Goal: Check status

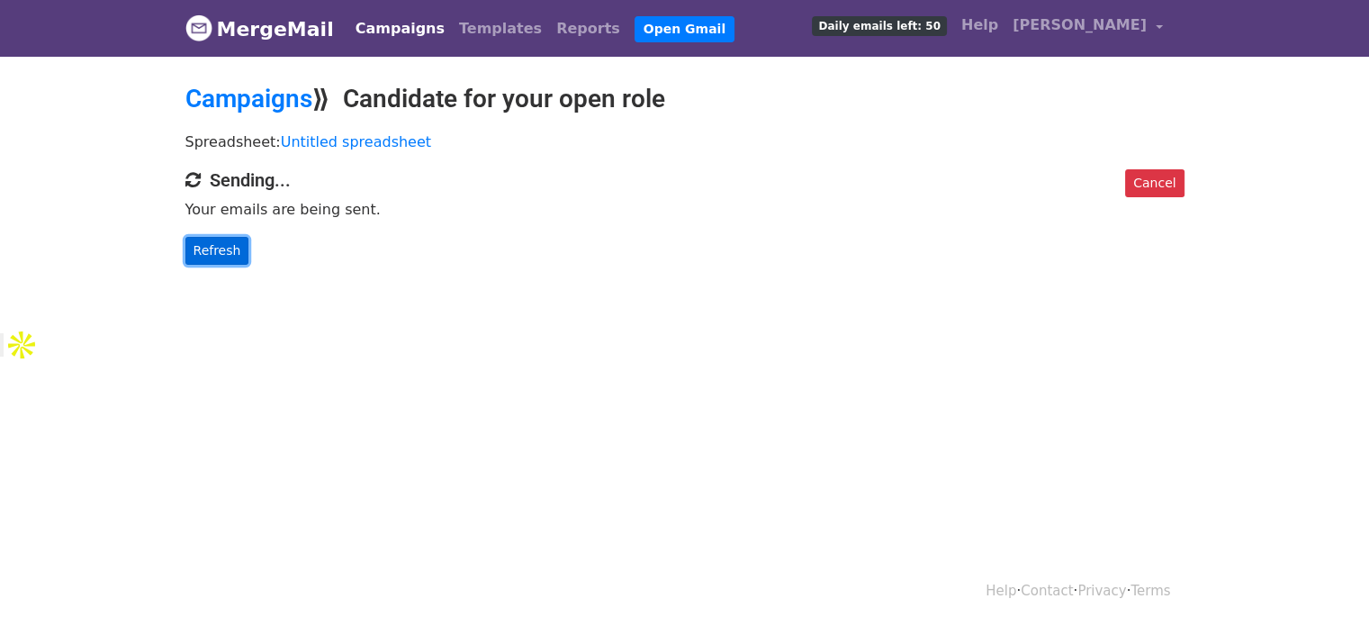
click at [214, 250] on link "Refresh" at bounding box center [217, 251] width 64 height 28
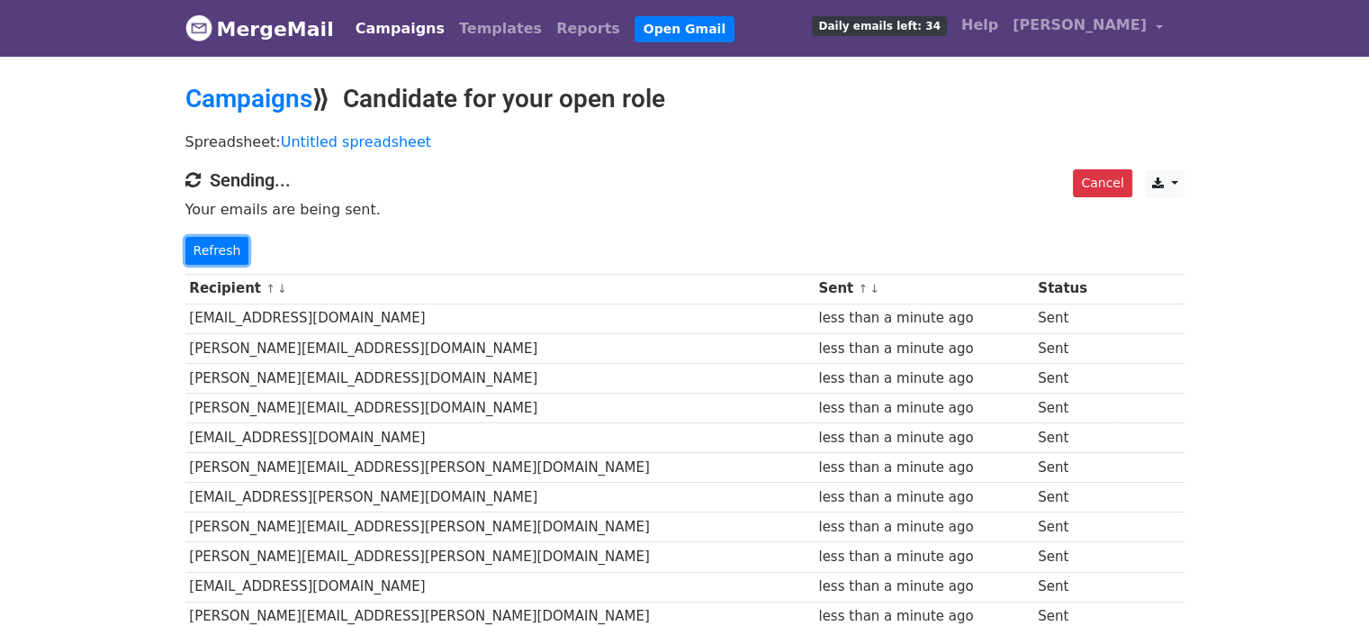
click at [212, 249] on link "Refresh" at bounding box center [217, 251] width 64 height 28
click at [229, 255] on link "Refresh" at bounding box center [217, 251] width 64 height 28
click at [221, 258] on link "Refresh" at bounding box center [217, 251] width 64 height 28
click at [205, 249] on link "Refresh" at bounding box center [217, 251] width 64 height 28
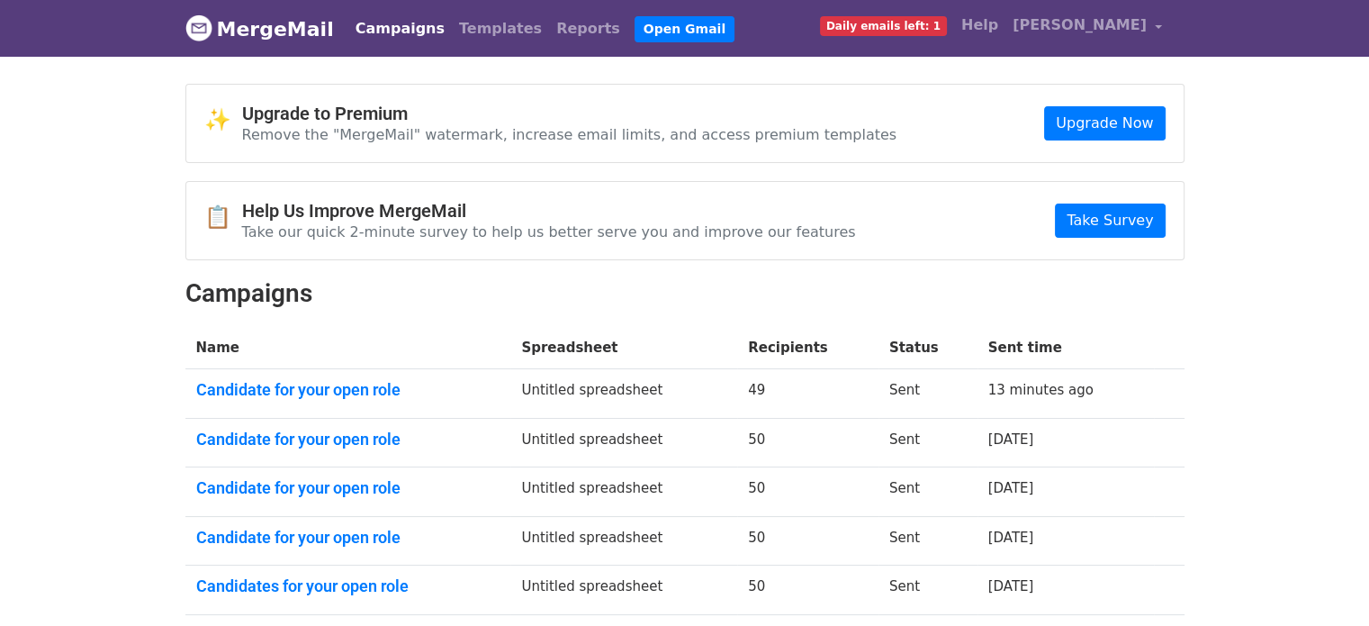
click at [389, 28] on link "Campaigns" at bounding box center [400, 29] width 104 height 36
click at [466, 24] on link "Templates" at bounding box center [500, 29] width 97 height 36
click at [549, 27] on link "Reports" at bounding box center [588, 29] width 78 height 36
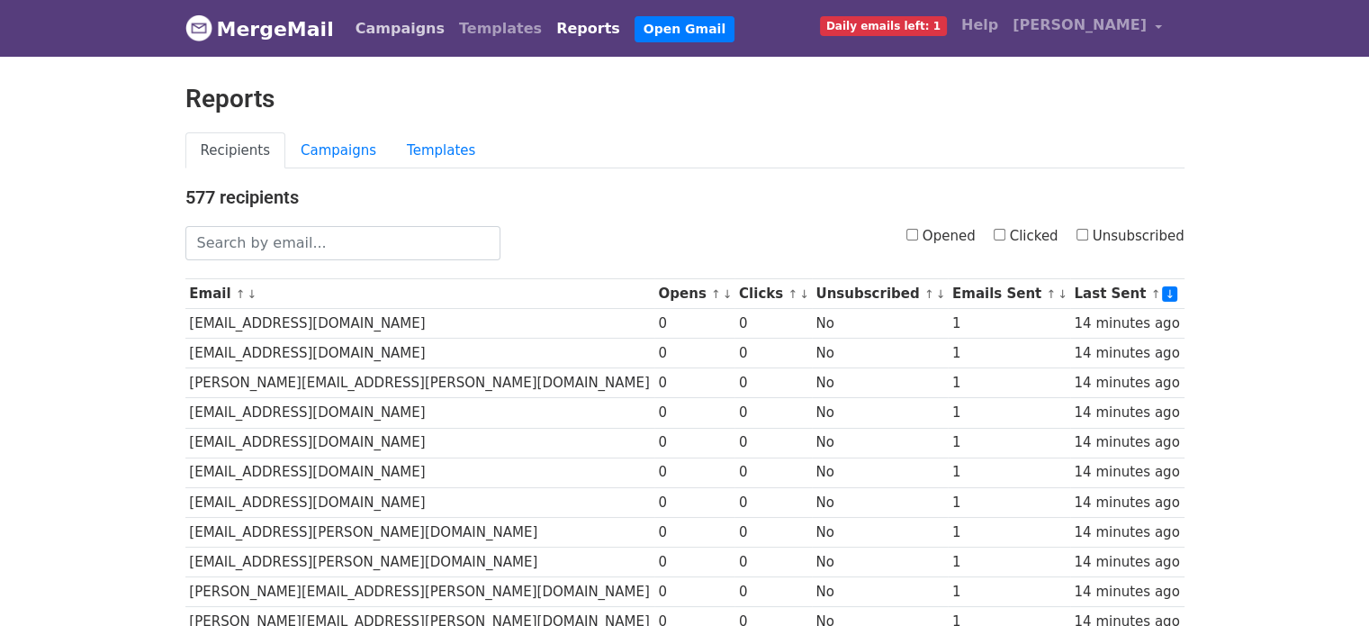
click at [371, 34] on link "Campaigns" at bounding box center [400, 29] width 104 height 36
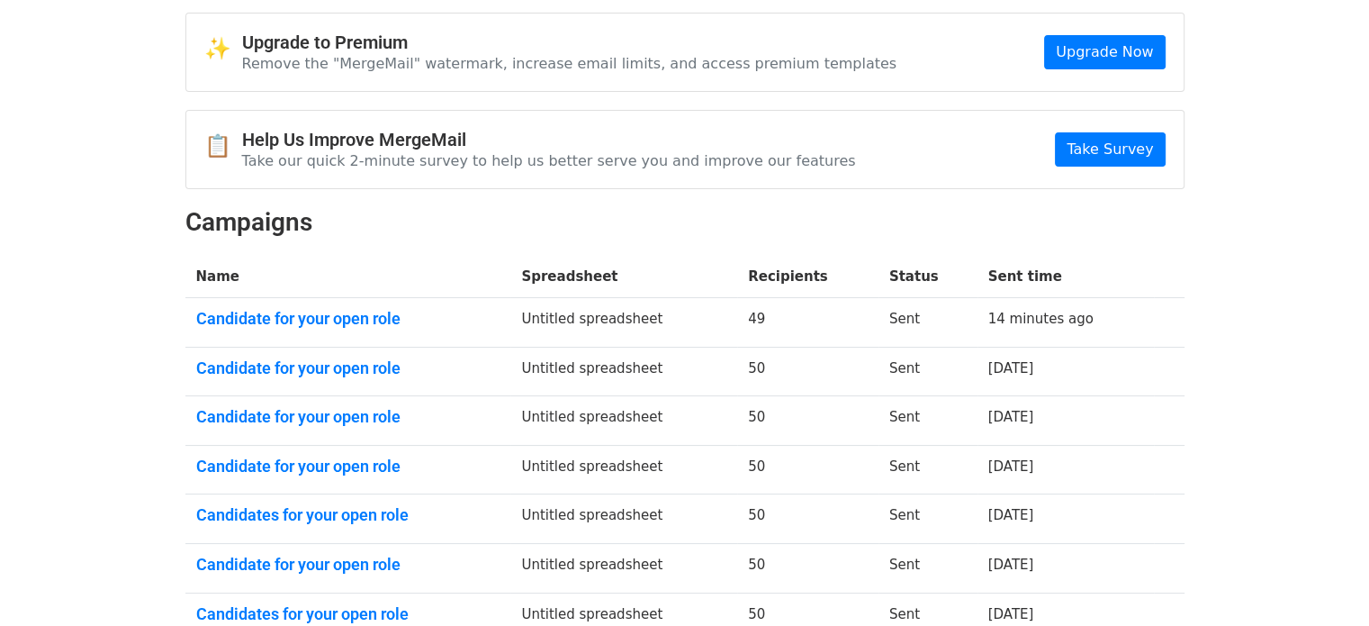
scroll to position [180, 0]
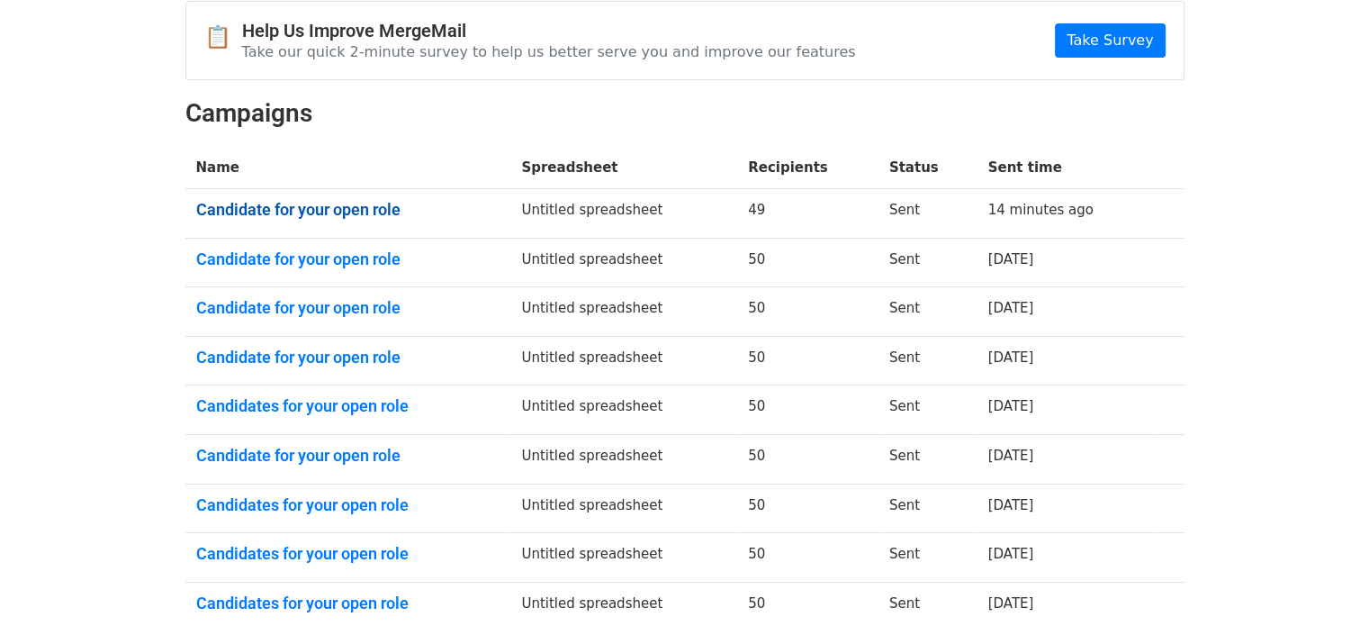
click at [331, 203] on link "Candidate for your open role" at bounding box center [348, 210] width 304 height 20
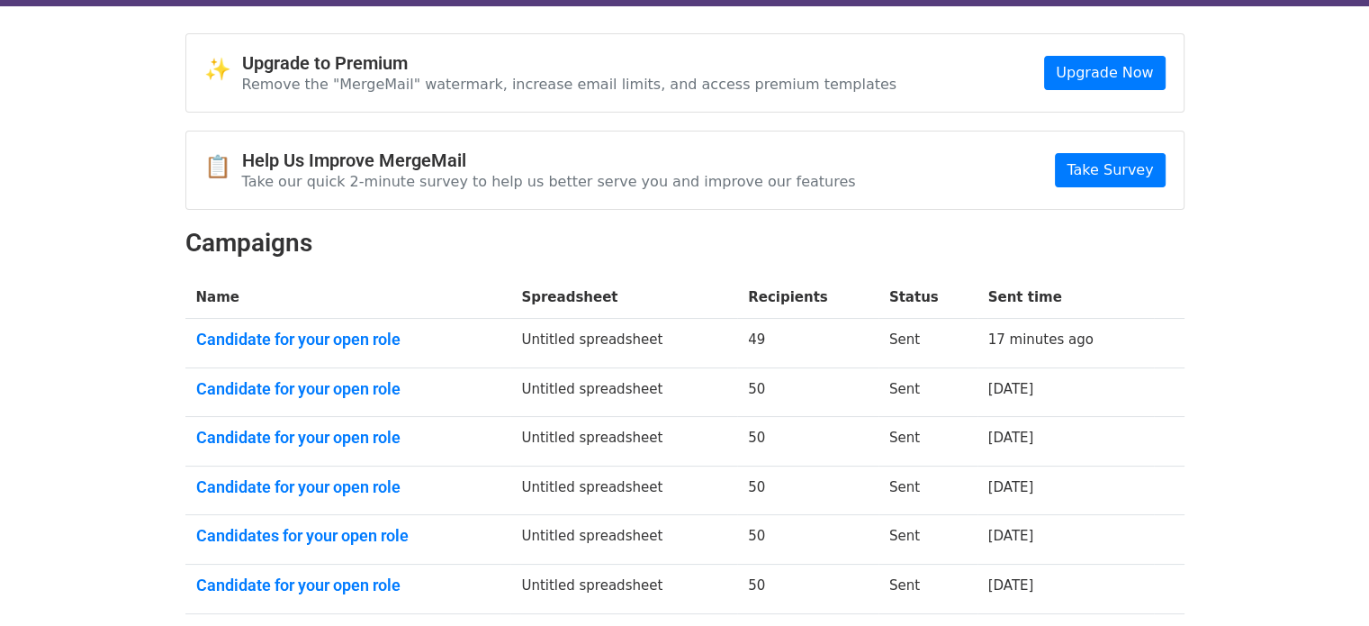
scroll to position [90, 0]
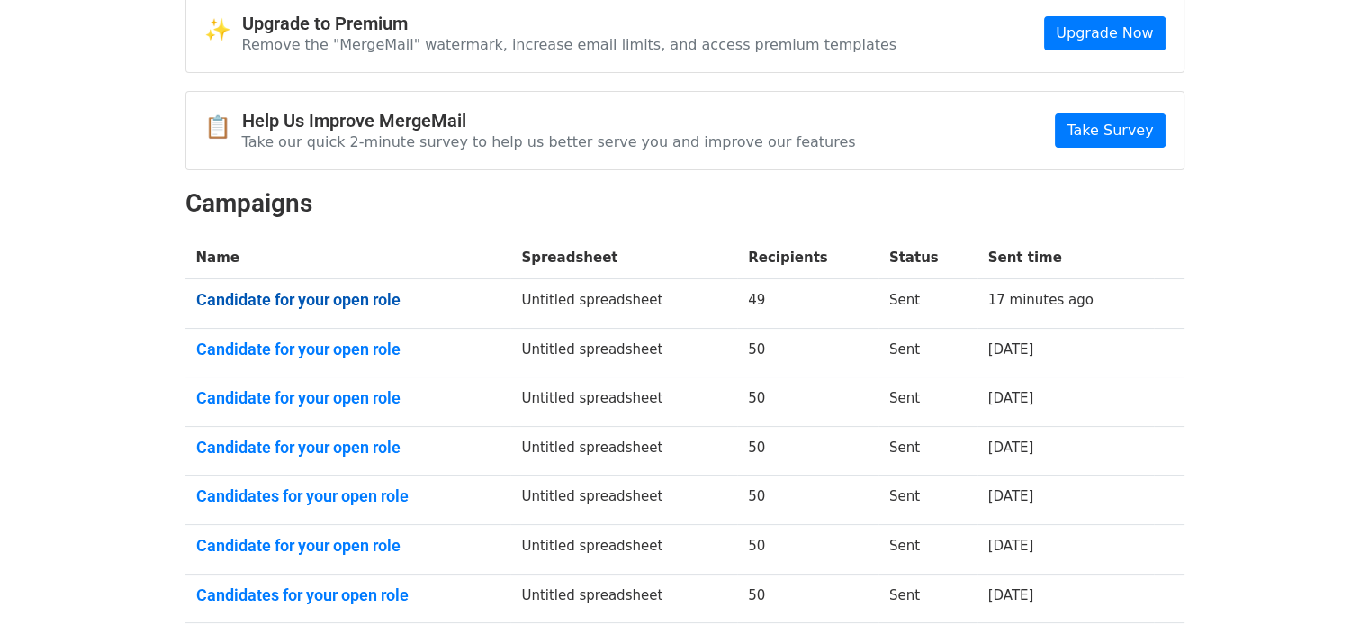
click at [320, 302] on link "Candidate for your open role" at bounding box center [348, 300] width 304 height 20
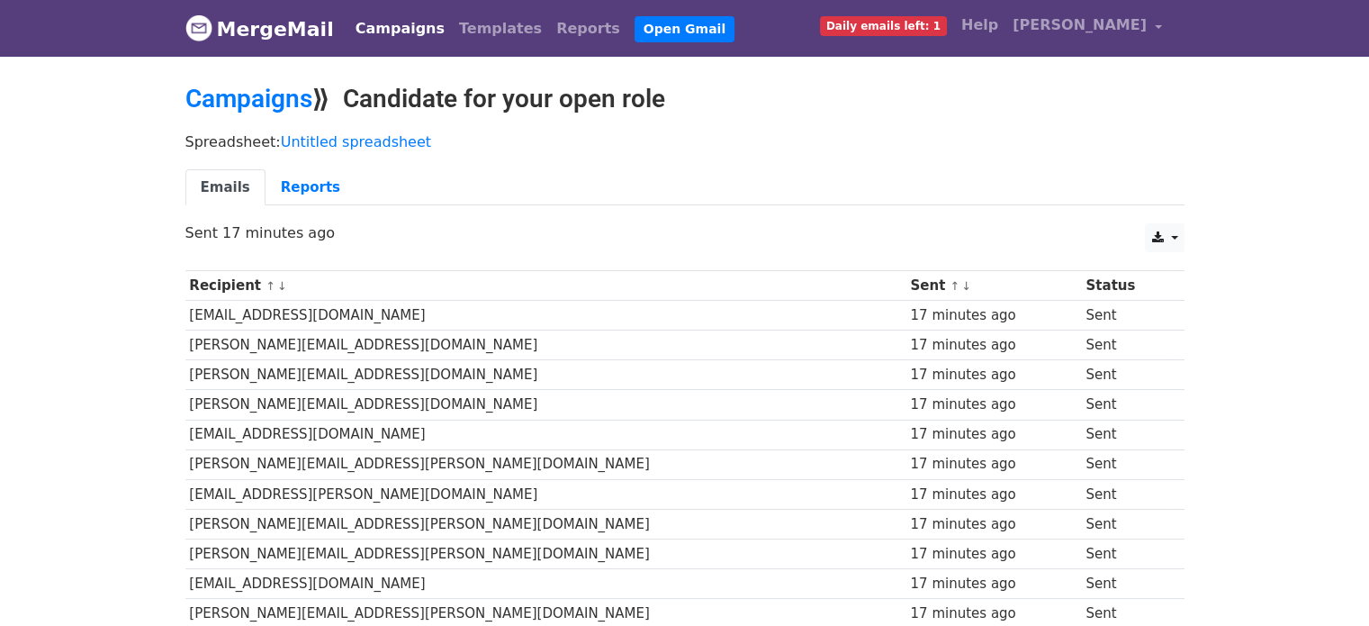
click at [378, 32] on link "Campaigns" at bounding box center [400, 29] width 104 height 36
